Goal: Find specific page/section: Find specific page/section

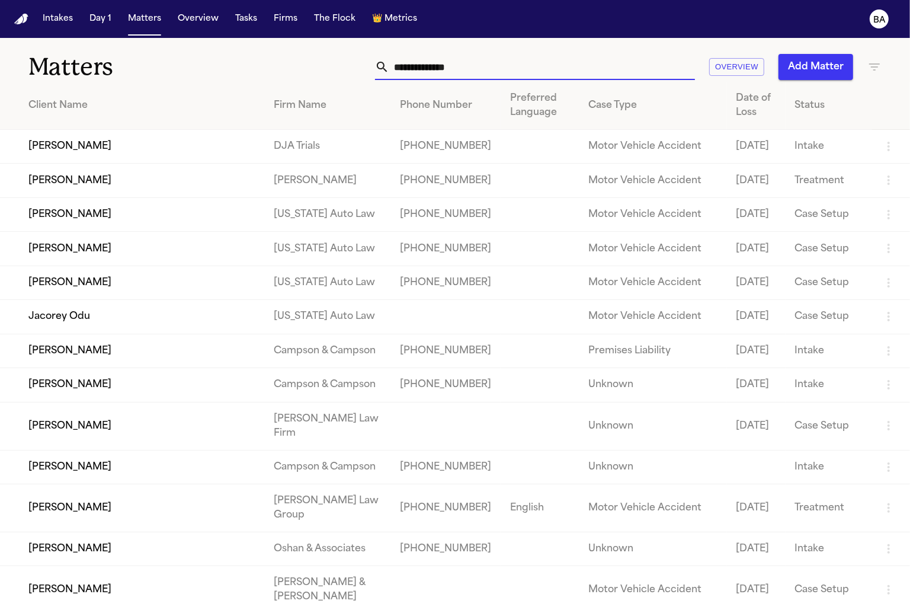
click at [500, 76] on input "text" at bounding box center [542, 67] width 306 height 26
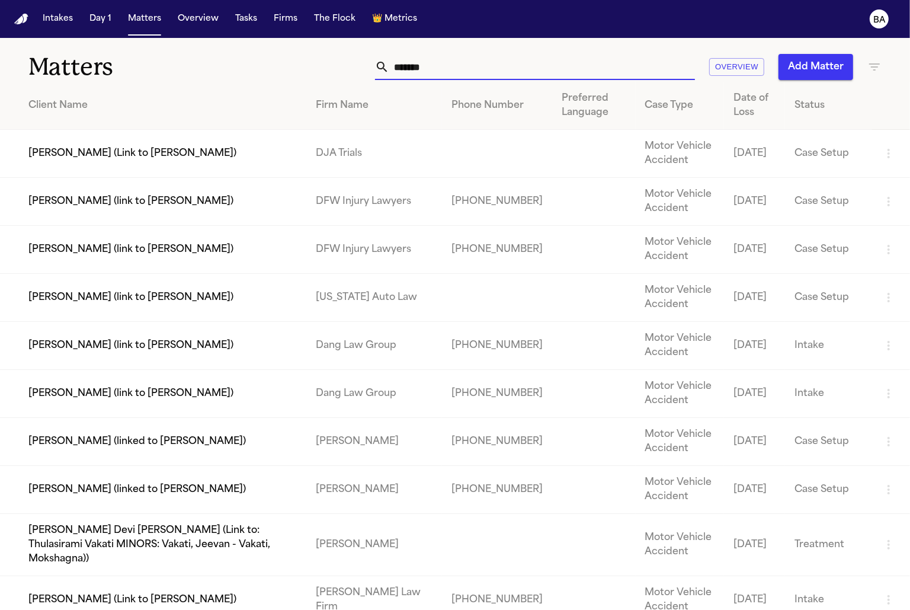
type input "*******"
click at [91, 210] on td "[PERSON_NAME] (link to [PERSON_NAME])" at bounding box center [153, 202] width 306 height 48
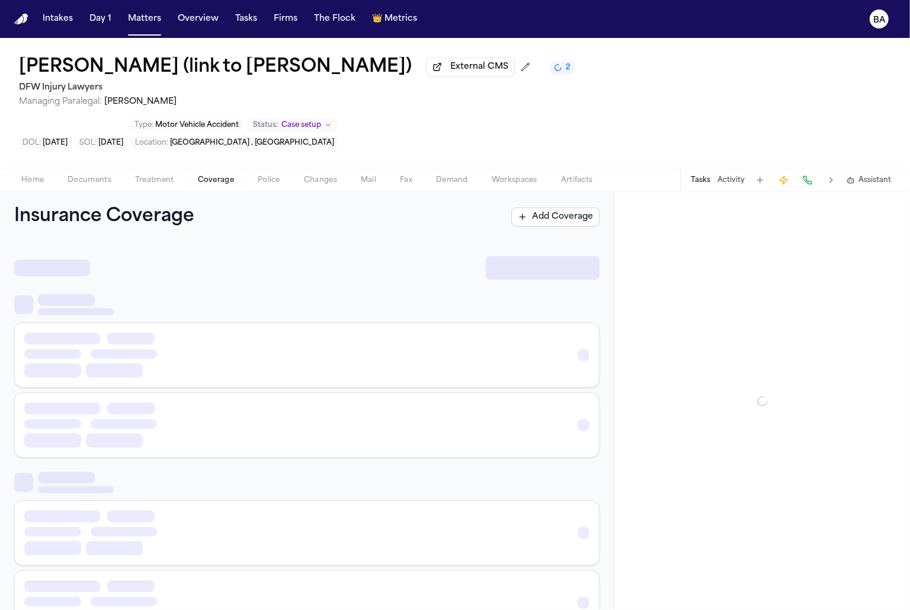
click at [205, 175] on span "Coverage" at bounding box center [216, 179] width 36 height 9
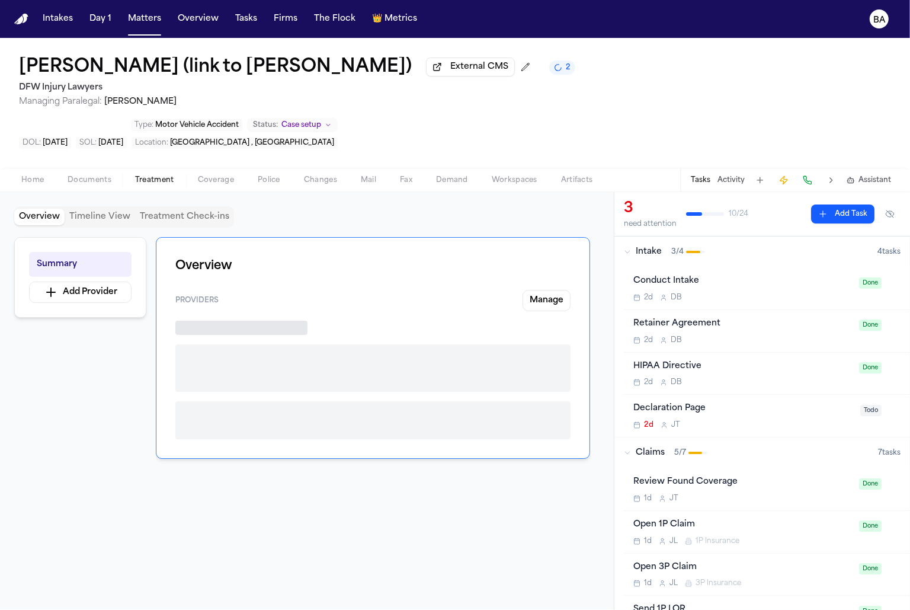
click at [167, 175] on span "Treatment" at bounding box center [154, 179] width 39 height 9
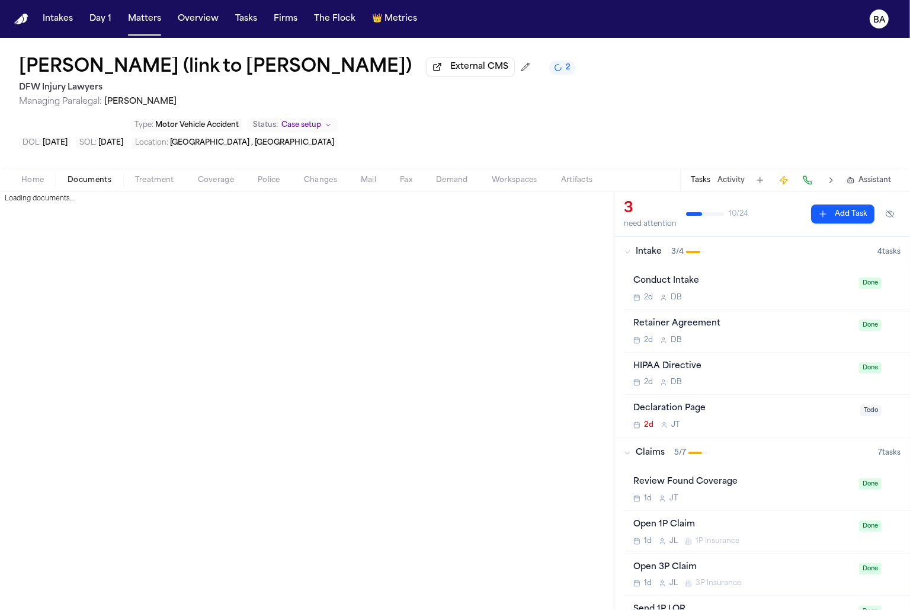
click at [98, 175] on span "Documents" at bounding box center [90, 179] width 44 height 9
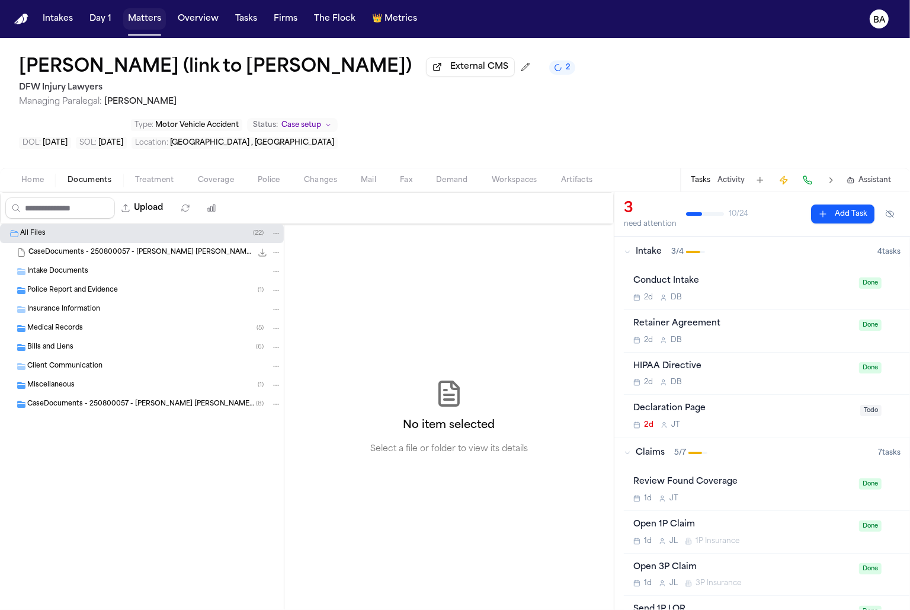
click at [145, 15] on button "Matters" at bounding box center [144, 18] width 43 height 21
click at [88, 175] on span "Documents" at bounding box center [90, 179] width 44 height 9
click at [93, 175] on span "Documents" at bounding box center [90, 179] width 44 height 9
click at [116, 106] on span "[PERSON_NAME]" at bounding box center [140, 101] width 72 height 9
click at [84, 286] on span "Police Report and Evidence" at bounding box center [72, 291] width 91 height 10
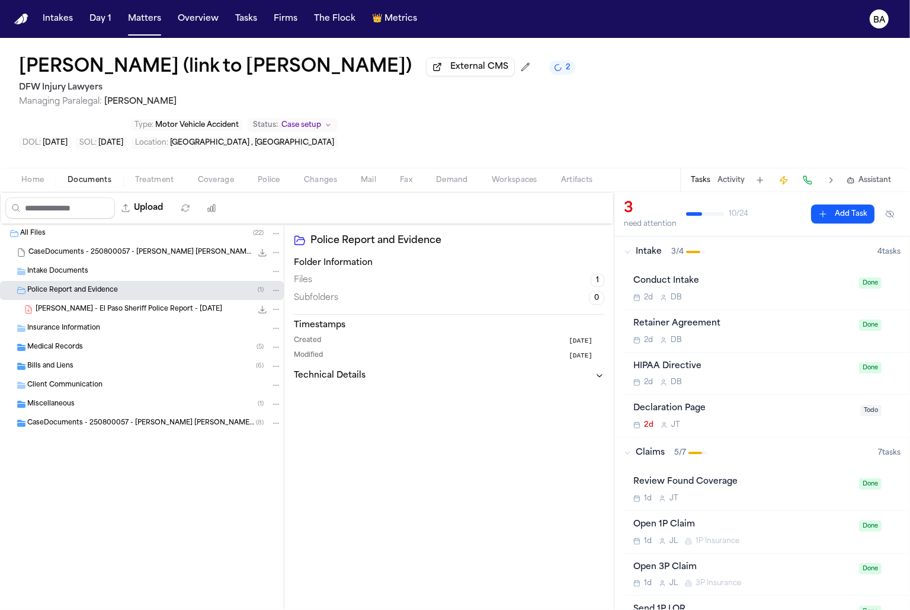
click at [83, 267] on span "Intake Documents" at bounding box center [57, 272] width 61 height 10
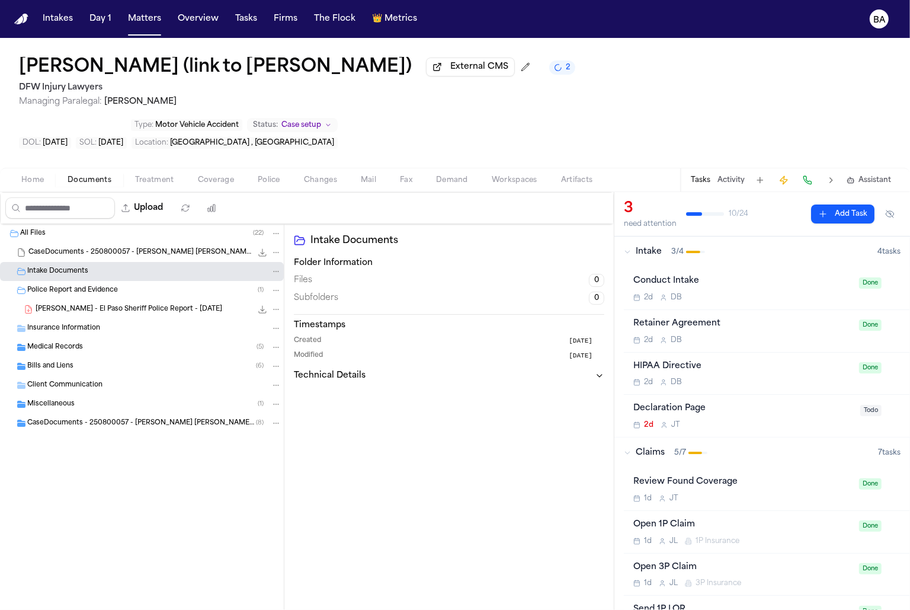
click at [74, 324] on span "Insurance Information" at bounding box center [63, 329] width 73 height 10
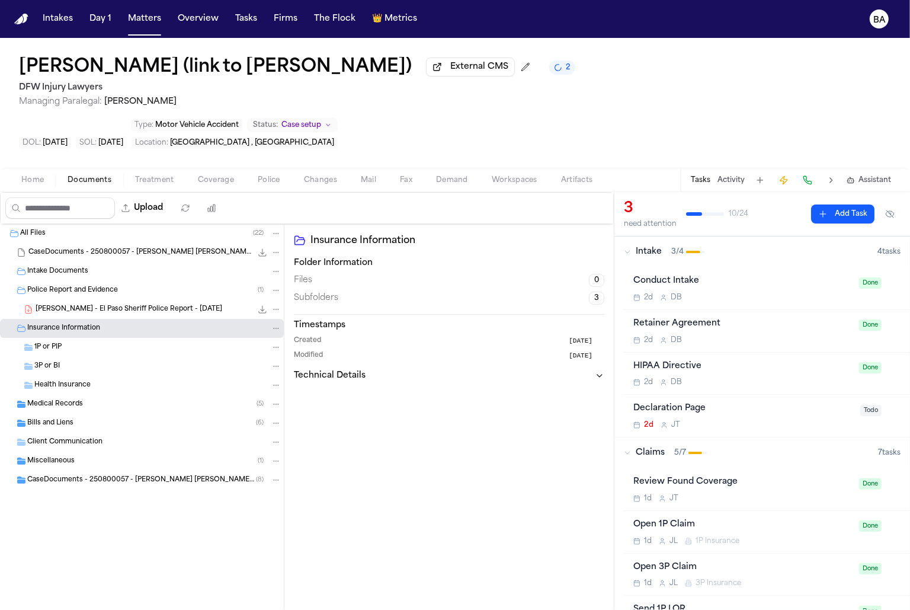
click at [72, 342] on div "1P or PIP" at bounding box center [157, 347] width 247 height 11
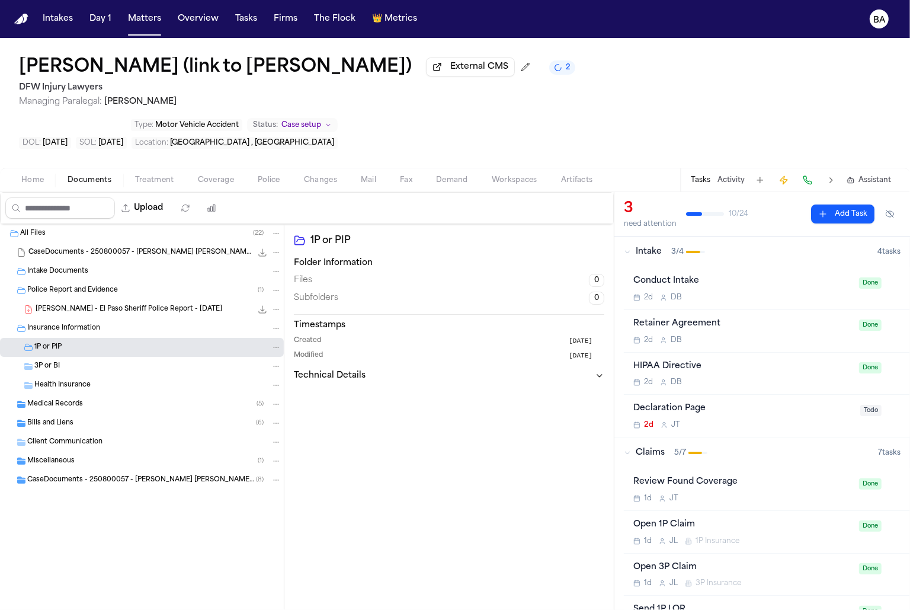
click at [72, 361] on div "3P or BI" at bounding box center [157, 366] width 247 height 11
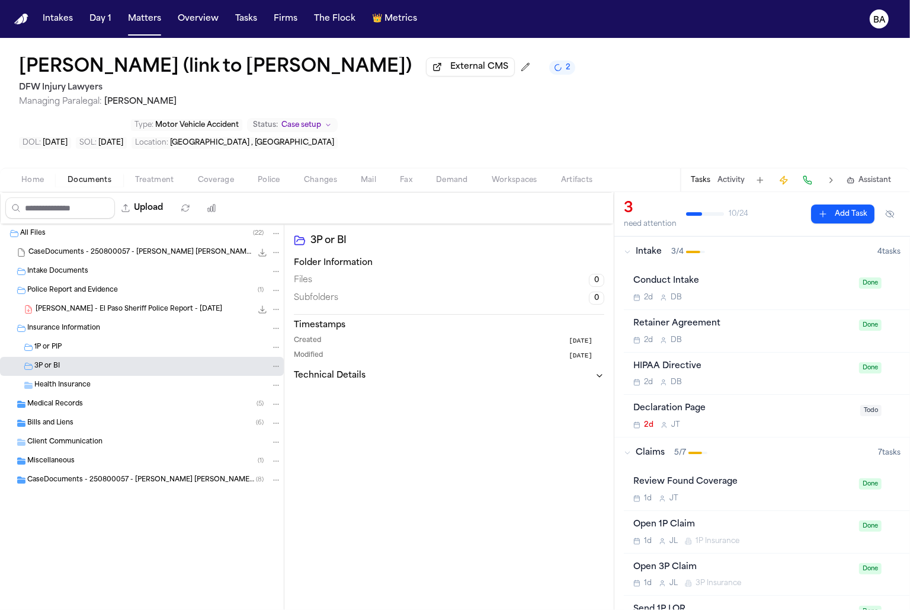
click at [73, 380] on span "Health Insurance" at bounding box center [62, 385] width 56 height 10
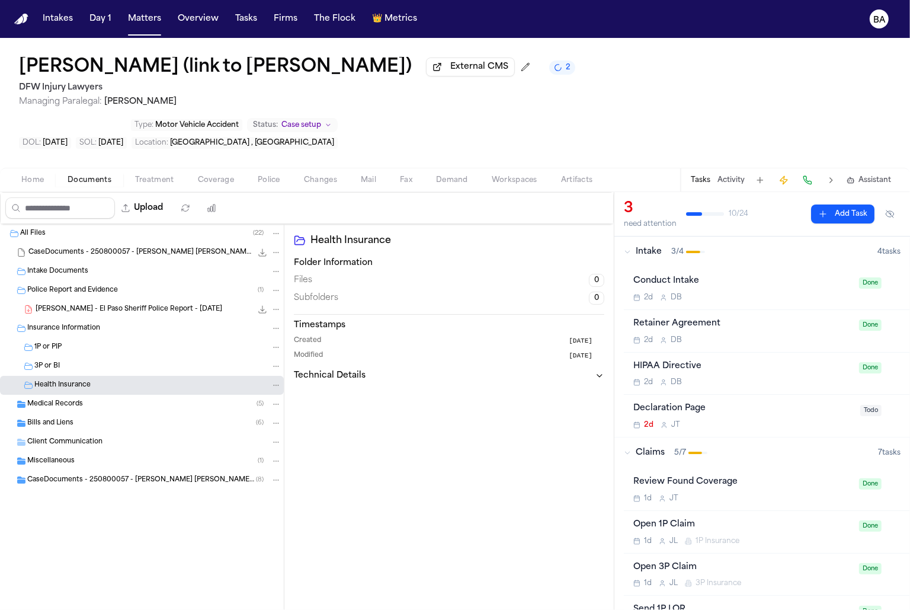
click at [94, 399] on div "Medical Records ( 5 )" at bounding box center [154, 404] width 254 height 11
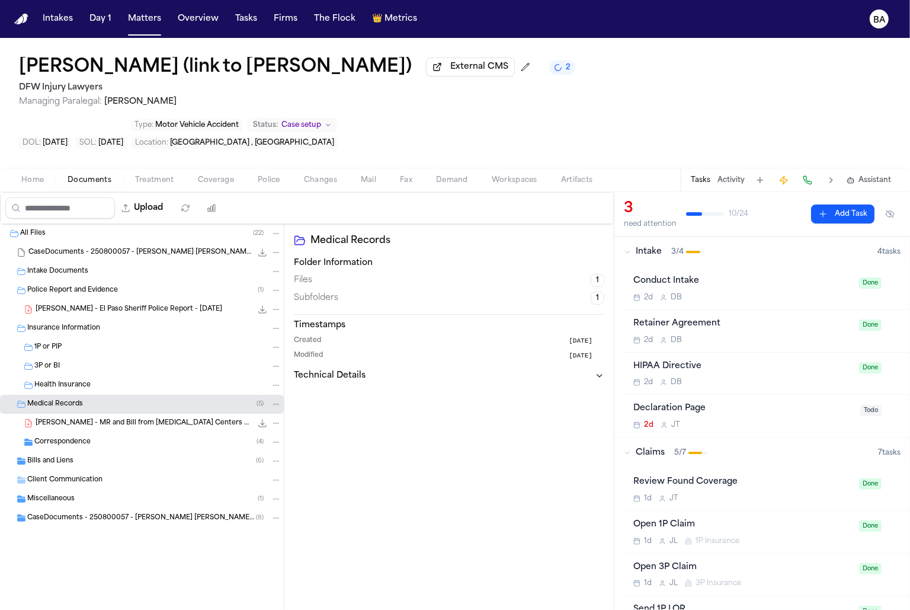
click at [118, 433] on div "Correspondence ( 4 )" at bounding box center [142, 442] width 284 height 19
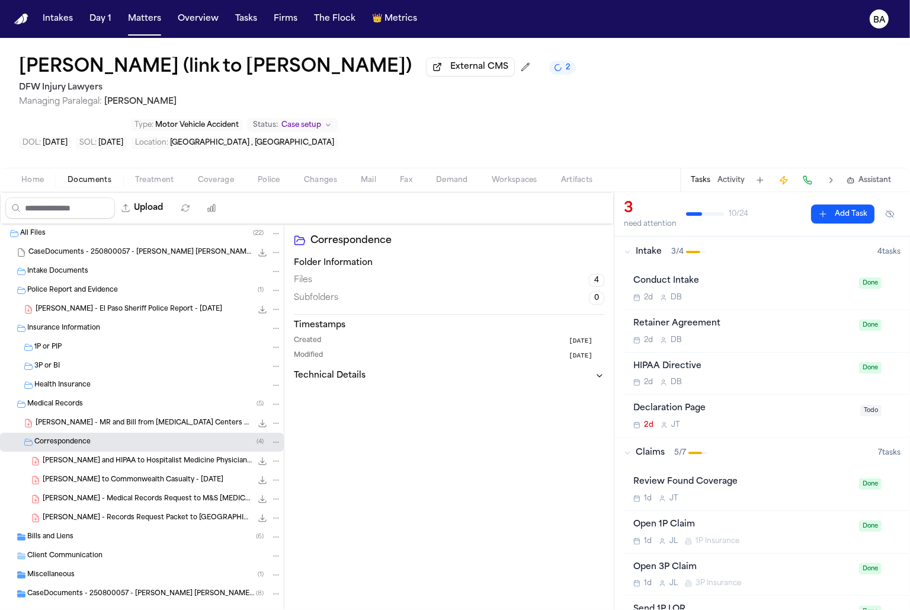
click at [154, 565] on div "Miscellaneous ( 1 )" at bounding box center [142, 574] width 284 height 19
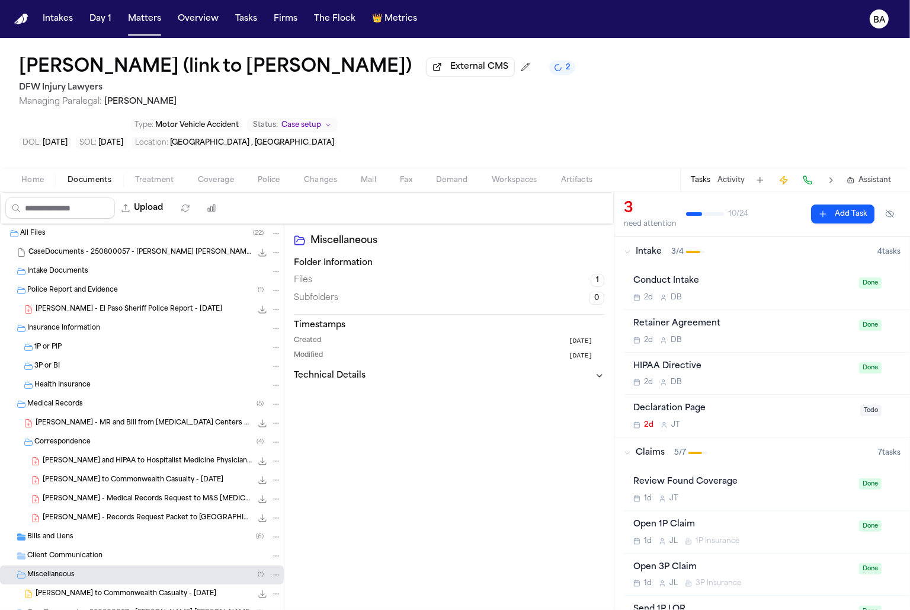
click at [153, 551] on div "Client Communication" at bounding box center [154, 556] width 254 height 11
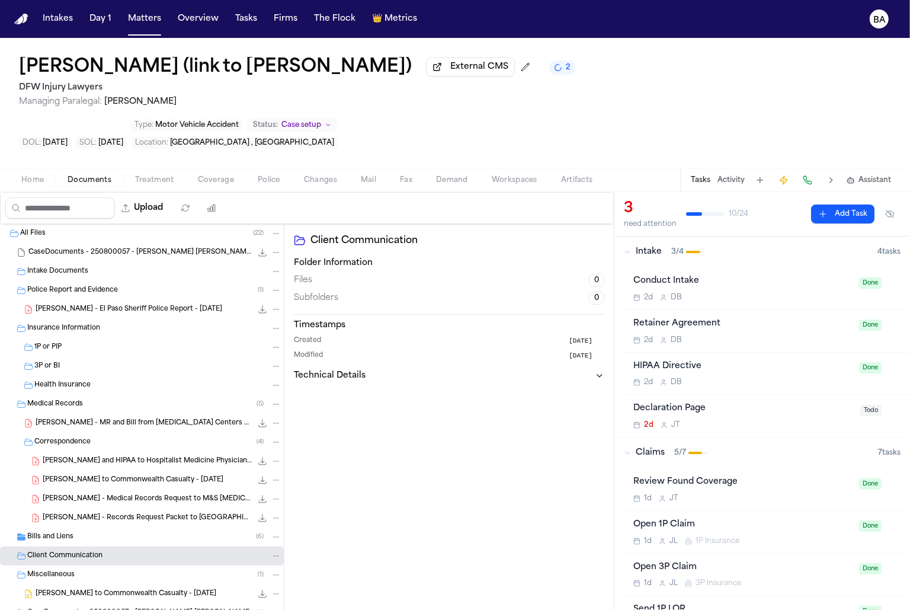
click at [152, 532] on div "Bills and Liens ( 6 )" at bounding box center [154, 537] width 254 height 11
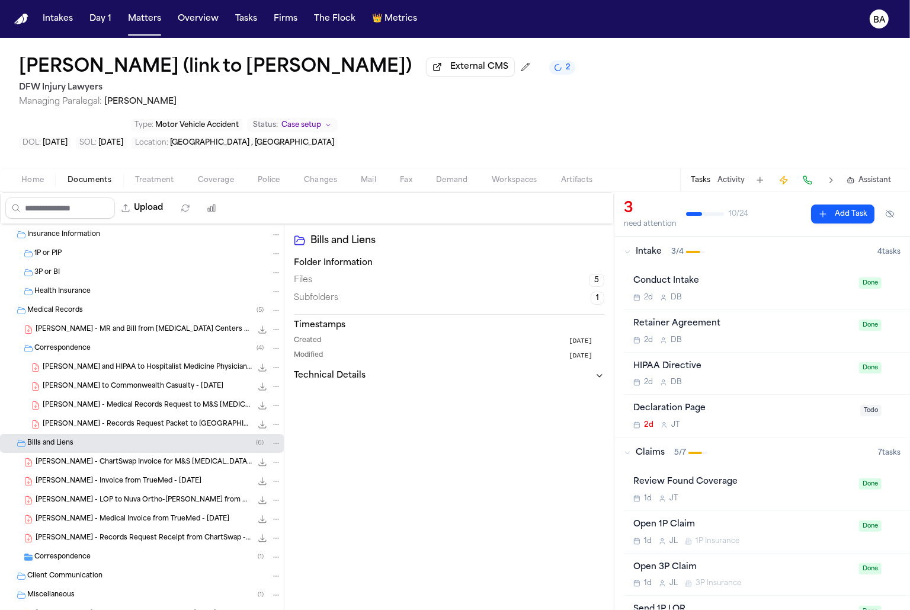
scroll to position [114, 0]
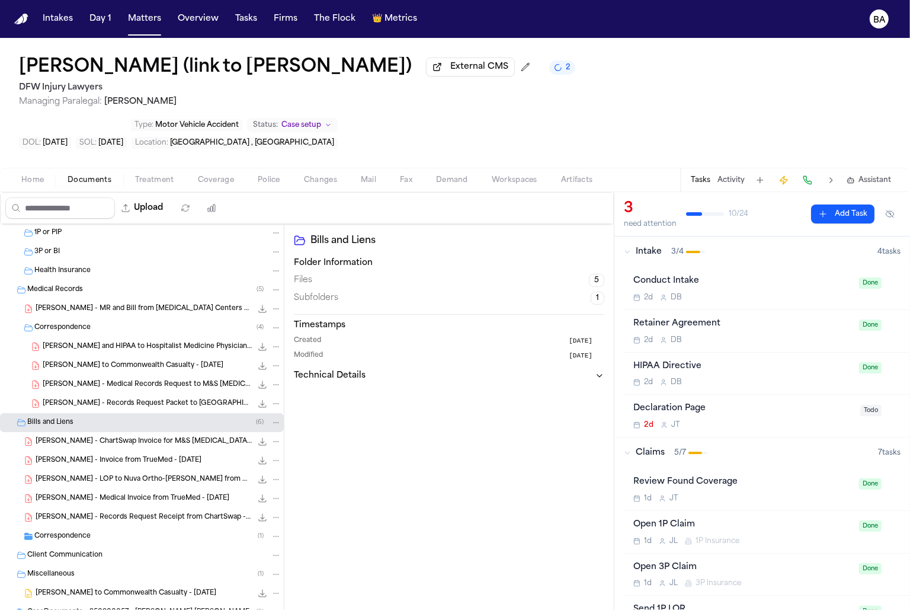
click at [142, 494] on span "[PERSON_NAME] - Medical Invoice from TrueMed - [DATE]" at bounding box center [133, 499] width 194 height 10
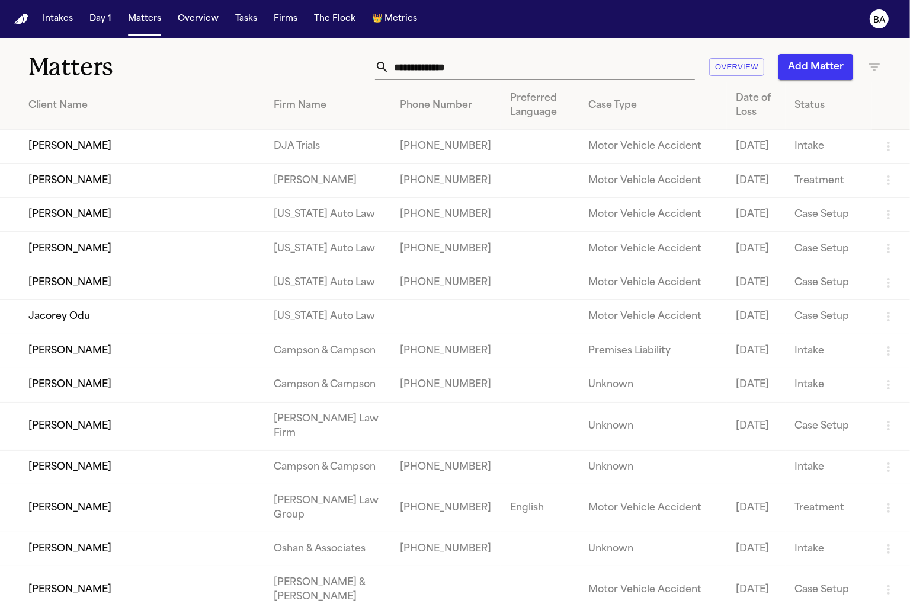
click at [506, 62] on input "text" at bounding box center [542, 67] width 306 height 26
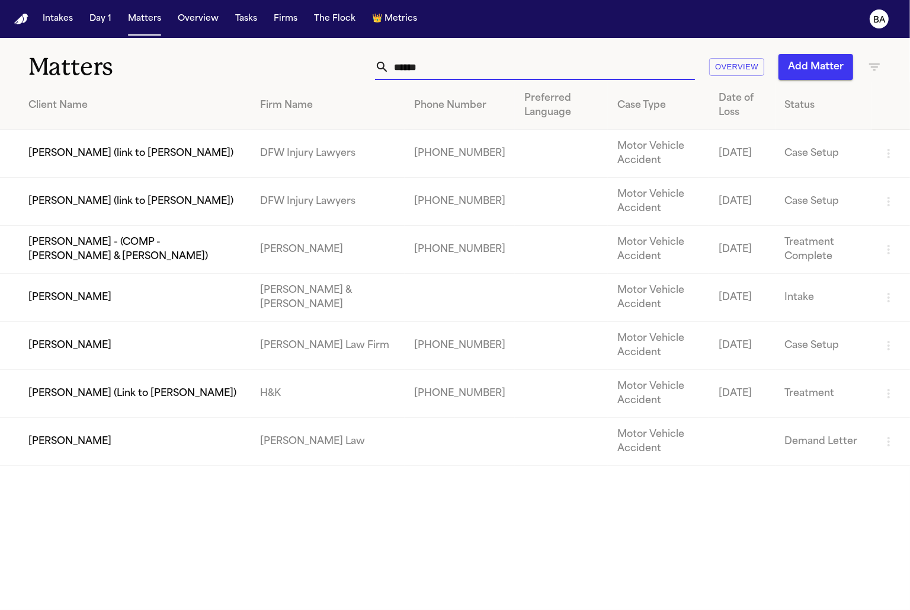
type input "******"
click at [93, 201] on td "[PERSON_NAME] (link to [PERSON_NAME])" at bounding box center [125, 202] width 251 height 48
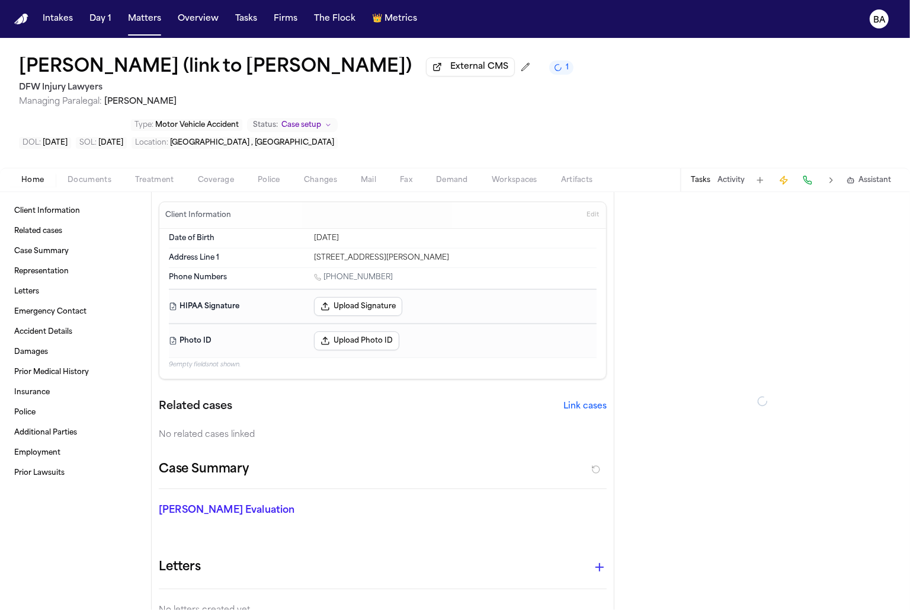
click at [97, 175] on span "Documents" at bounding box center [90, 179] width 44 height 9
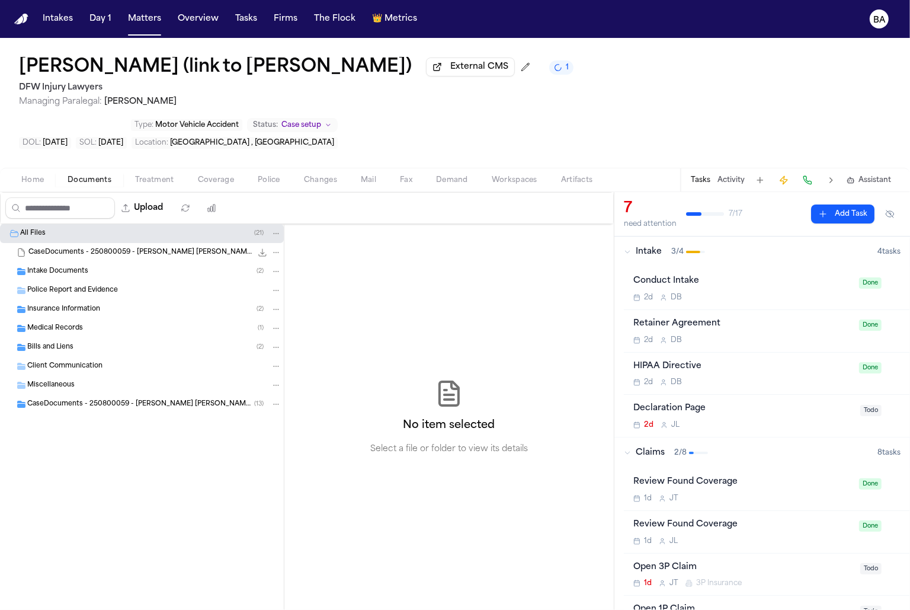
click at [81, 286] on span "Police Report and Evidence" at bounding box center [72, 291] width 91 height 10
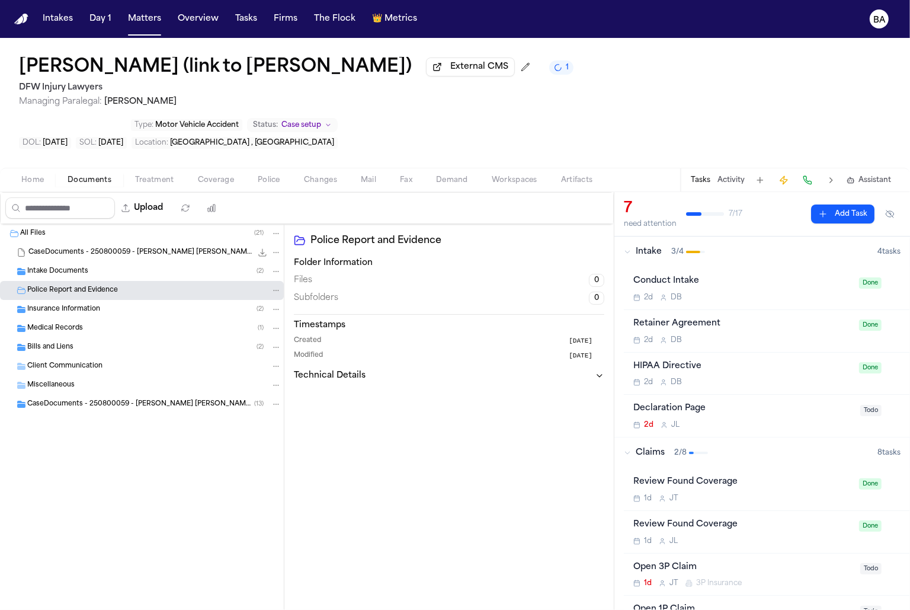
click at [74, 305] on span "Insurance Information" at bounding box center [63, 310] width 73 height 10
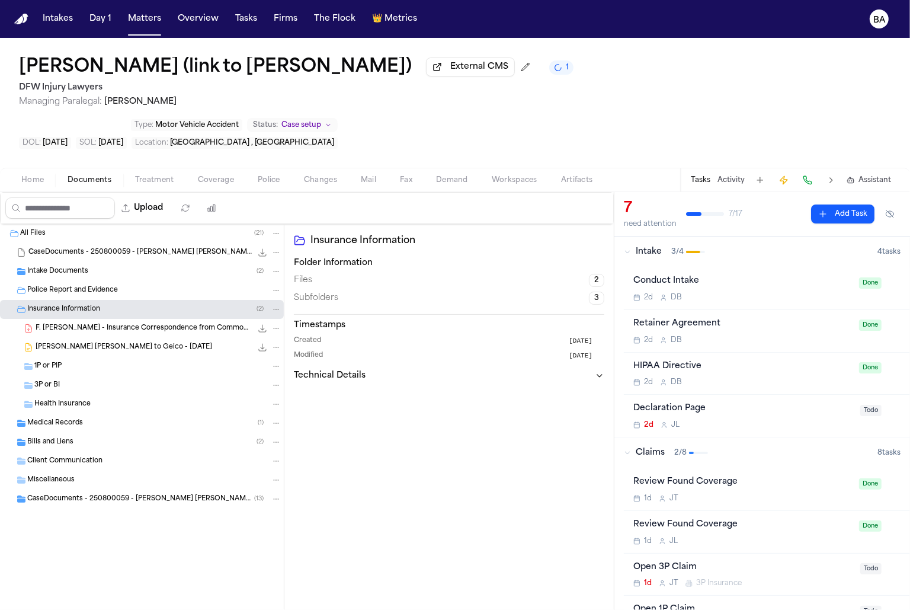
click at [69, 361] on div "1P or PIP" at bounding box center [157, 366] width 247 height 11
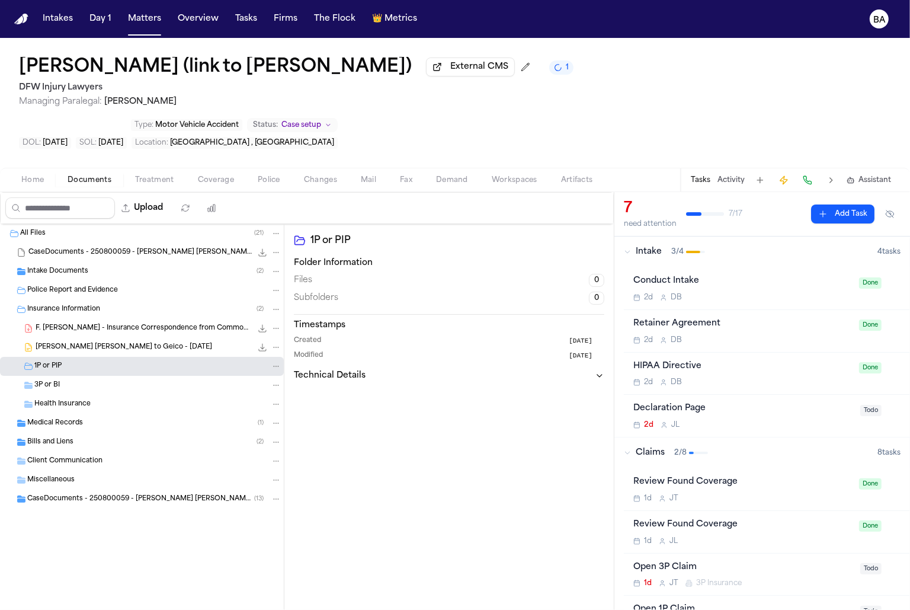
click at [69, 380] on div "3P or BI" at bounding box center [157, 385] width 247 height 11
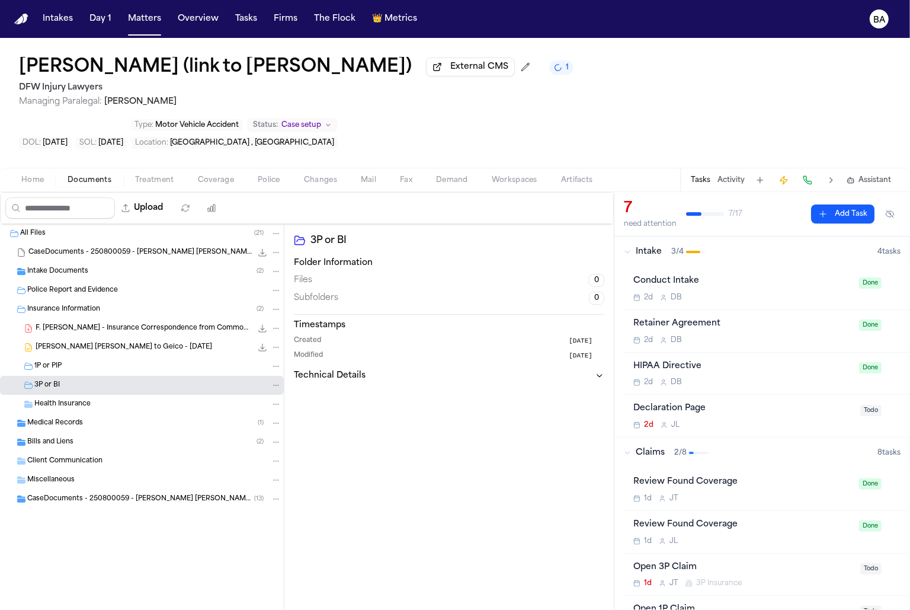
click at [69, 399] on span "Health Insurance" at bounding box center [62, 404] width 56 height 10
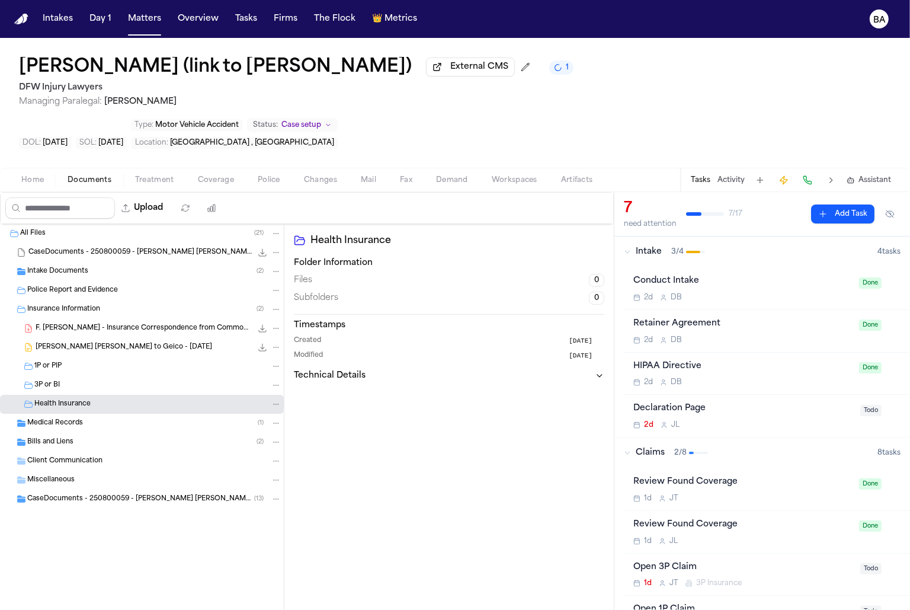
click at [85, 324] on span "F. Paez Reyna - Insurance Correspondence from Commonwealth General - 8.17.25" at bounding box center [144, 329] width 216 height 10
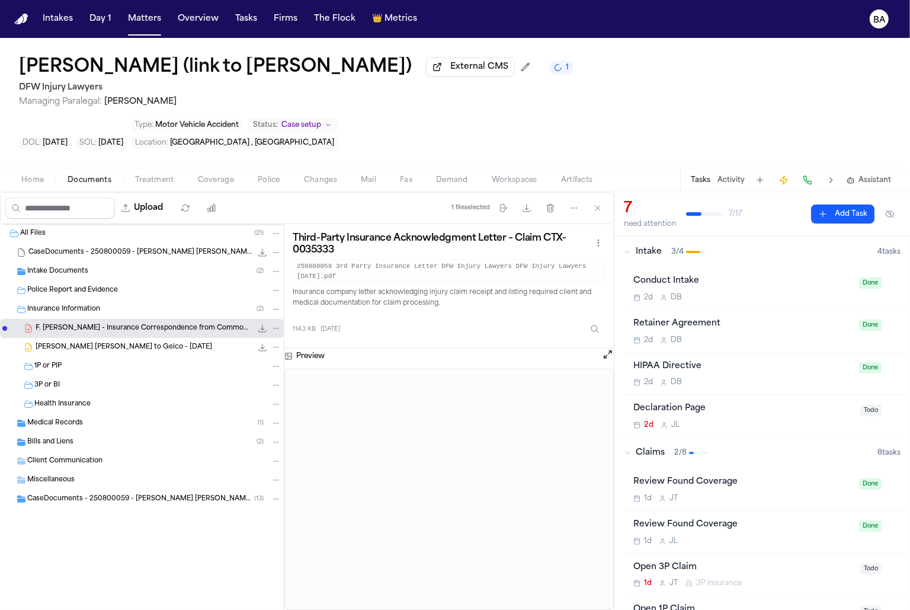
click at [84, 343] on span "F. Paez Reyna - LOR to Geico - 8.14.25" at bounding box center [124, 348] width 177 height 10
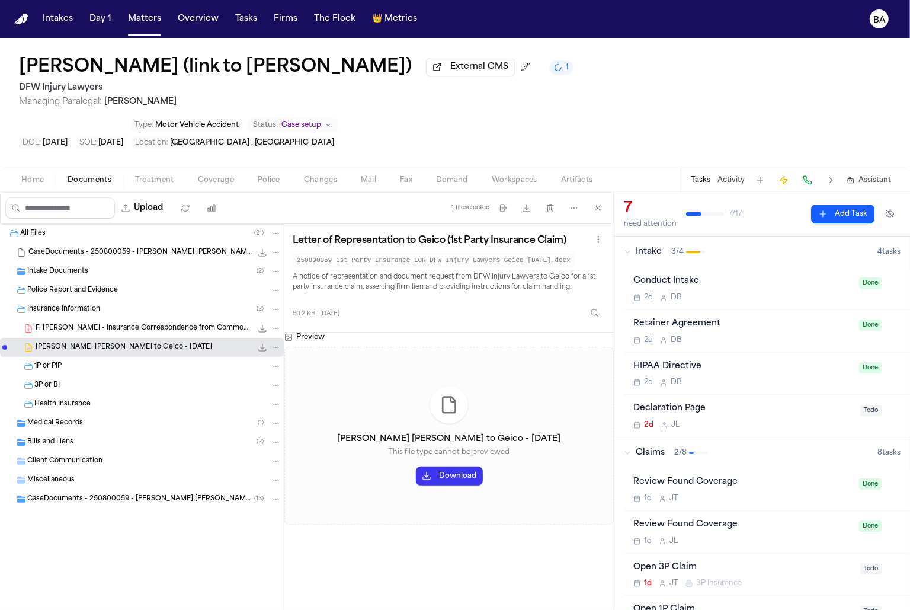
click at [97, 418] on div "Medical Records ( 1 )" at bounding box center [154, 423] width 254 height 11
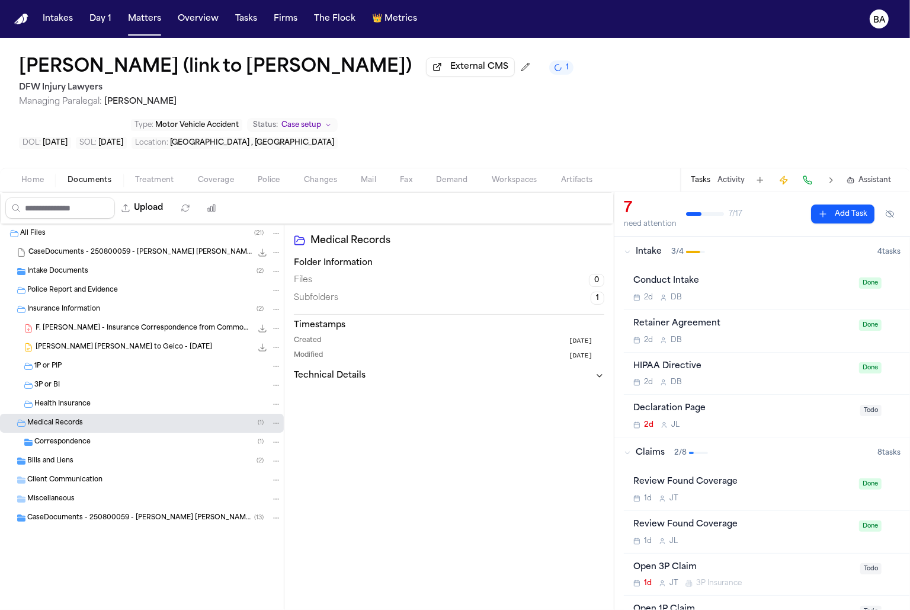
click at [100, 437] on div "Correspondence ( 1 )" at bounding box center [157, 442] width 247 height 11
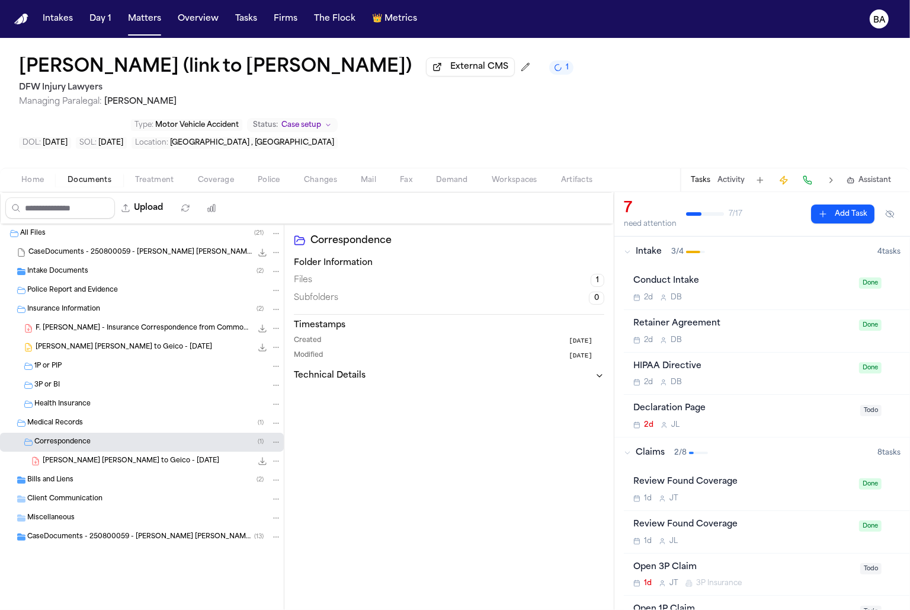
click at [101, 475] on div "Bills and Liens ( 2 )" at bounding box center [154, 480] width 254 height 11
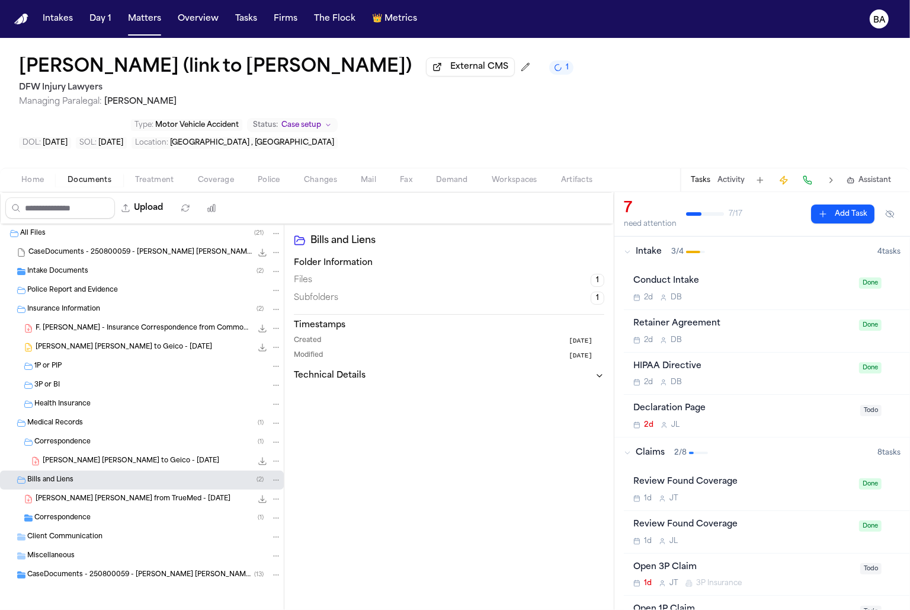
click at [115, 513] on div "Correspondence ( 1 )" at bounding box center [157, 518] width 247 height 11
